Goal: Information Seeking & Learning: Learn about a topic

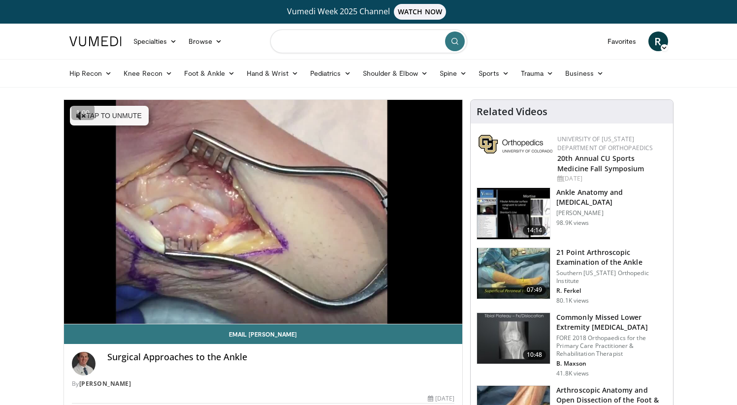
click at [359, 46] on input "Search topics, interventions" at bounding box center [368, 42] width 197 height 24
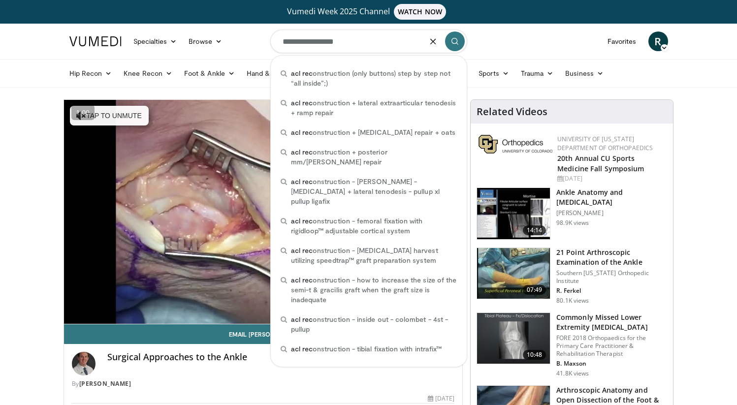
type input "**********"
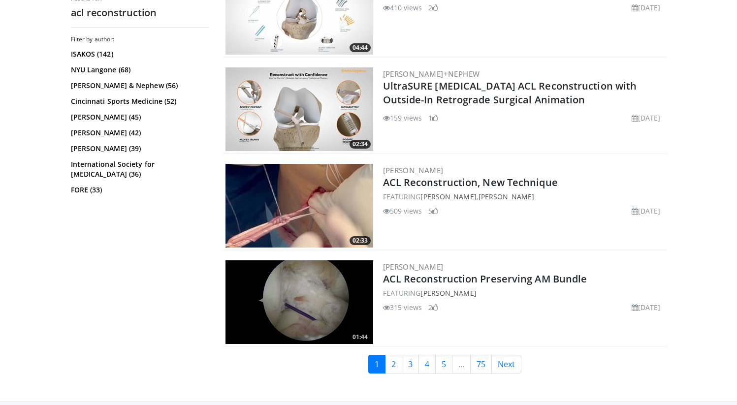
scroll to position [2289, 0]
